Goal: Find contact information: Find contact information

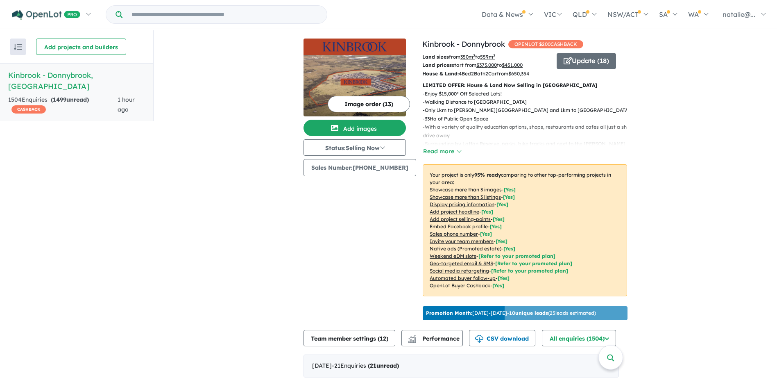
scroll to position [1, 0]
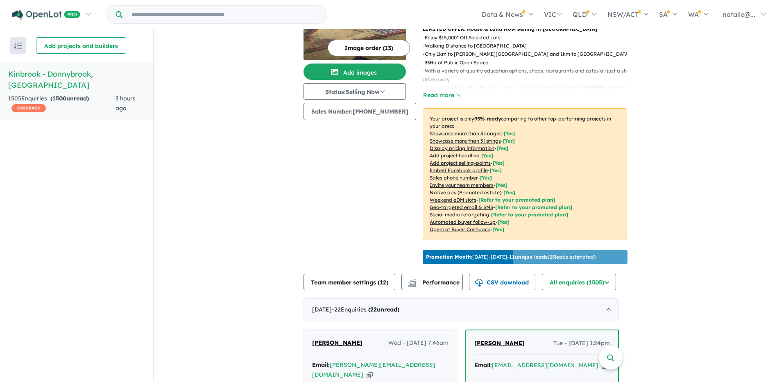
scroll to position [164, 0]
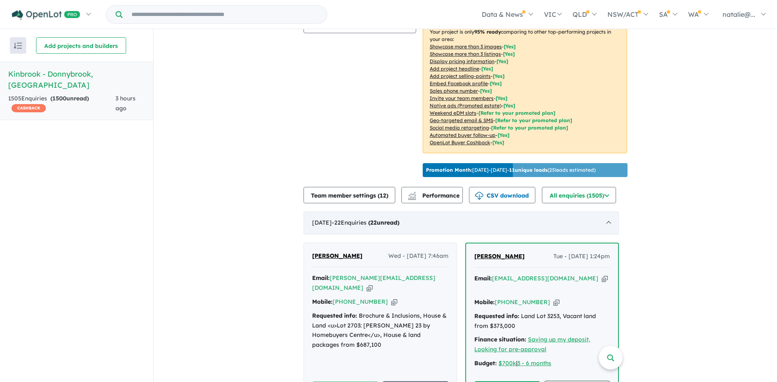
scroll to position [164, 0]
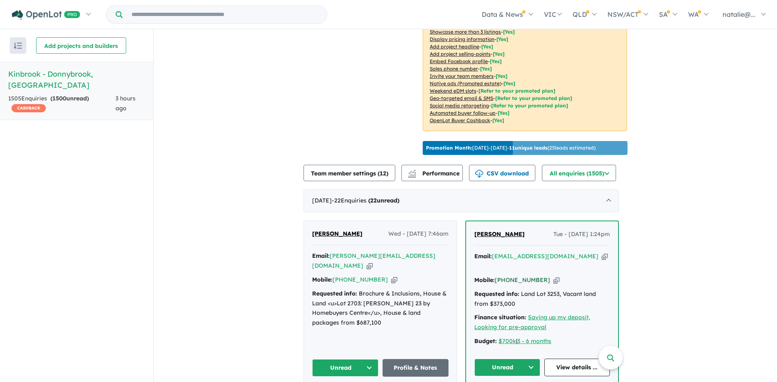
drag, startPoint x: 546, startPoint y: 279, endPoint x: 511, endPoint y: 279, distance: 34.8
click at [511, 279] on div "Mobile: +61 420 470 000 Copied!" at bounding box center [542, 280] width 136 height 10
copy link "420 470 000"
drag, startPoint x: 381, startPoint y: 277, endPoint x: 349, endPoint y: 278, distance: 32.0
click at [349, 278] on div "Mobile: +61 410 694 785 Copied!" at bounding box center [380, 280] width 136 height 10
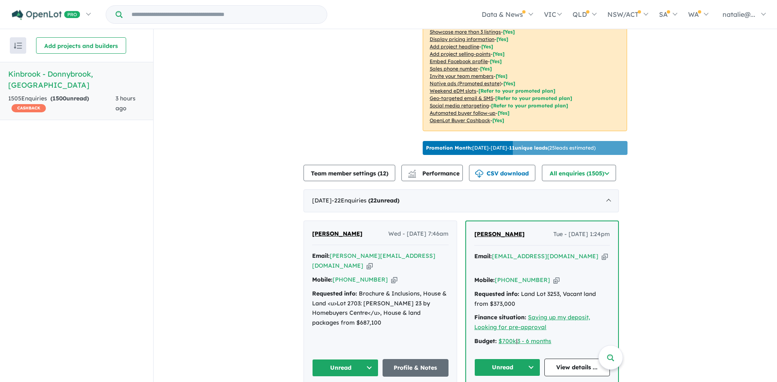
copy link "410 694 785"
drag, startPoint x: 559, startPoint y: 264, endPoint x: 497, endPoint y: 258, distance: 61.7
click at [497, 258] on div "Malkeet Singh Tue - 26/08/2025, 1:24pm Email: s.kahlon4@gmail.com Copied! Mobil…" at bounding box center [542, 302] width 152 height 163
copy a%20Kinbrook%20-%20Donnybrook"] "[EMAIL_ADDRESS][DOMAIN_NAME]"
click at [559, 263] on div "Email: s.kahlon4@gmail.com Copied!" at bounding box center [542, 261] width 136 height 20
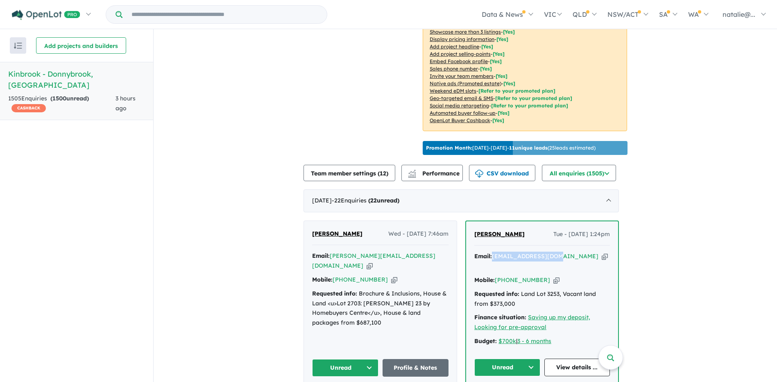
drag, startPoint x: 559, startPoint y: 261, endPoint x: 496, endPoint y: 263, distance: 63.1
click at [496, 263] on div "Email: s.kahlon4@gmail.com Copied!" at bounding box center [542, 261] width 136 height 20
copy a%20Kinbrook%20-%20Donnybrook"] "[EMAIL_ADDRESS][DOMAIN_NAME]"
drag, startPoint x: 404, startPoint y: 264, endPoint x: 334, endPoint y: 263, distance: 69.6
click at [334, 263] on div "Email: adam@acsgroup.com.au Copied!" at bounding box center [380, 261] width 136 height 20
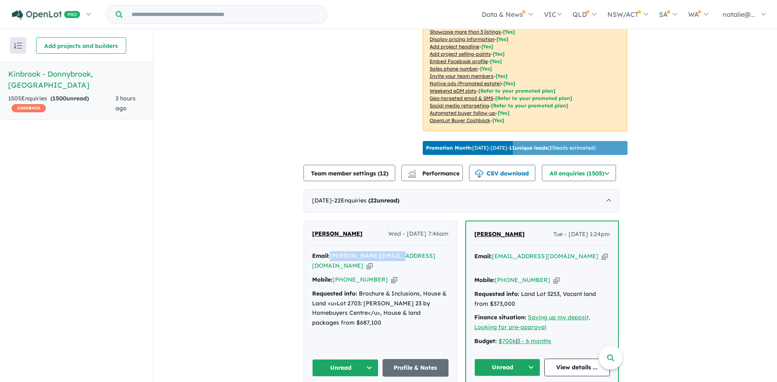
copy a%20Kinbrook%20-%20Donnybrook"] "adam@acsgroup.com.au"
drag, startPoint x: 153, startPoint y: 237, endPoint x: 230, endPoint y: 253, distance: 78.6
click at [153, 237] on aside "Recent enquiries first Most unread enquiries first Most enquiries first By name…" at bounding box center [77, 205] width 154 height 353
drag, startPoint x: 404, startPoint y: 264, endPoint x: 335, endPoint y: 263, distance: 69.6
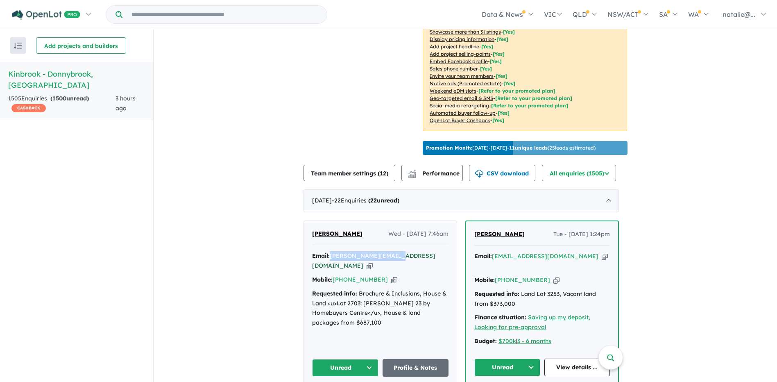
click at [335, 263] on div "Email: adam@acsgroup.com.au Copied!" at bounding box center [380, 261] width 136 height 20
copy a%20Kinbrook%20-%20Donnybrook"] "adam@acsgroup.com.au"
